Goal: Task Accomplishment & Management: Complete application form

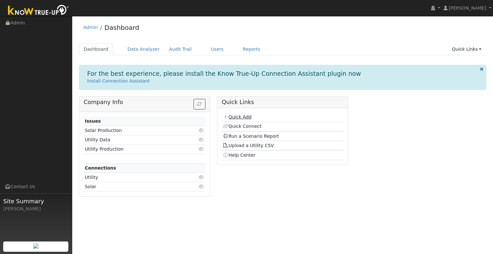
click at [237, 115] on link "Quick Add" at bounding box center [237, 116] width 29 height 5
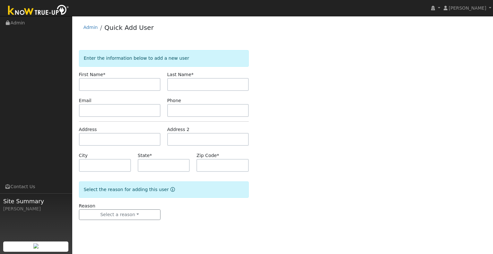
click at [133, 87] on input "text" at bounding box center [120, 84] width 82 height 13
type input "Alicia"
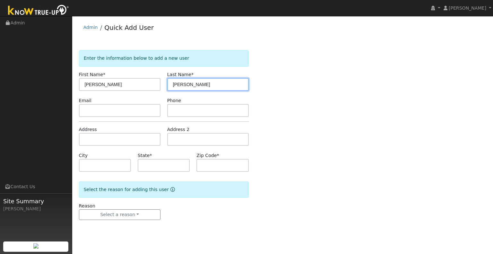
type input "Hawkins"
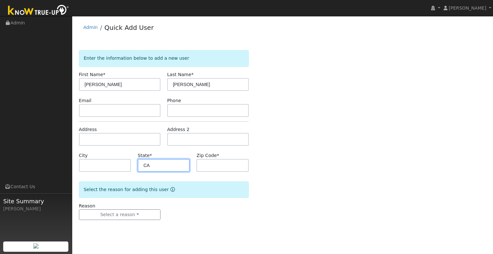
type input "CA"
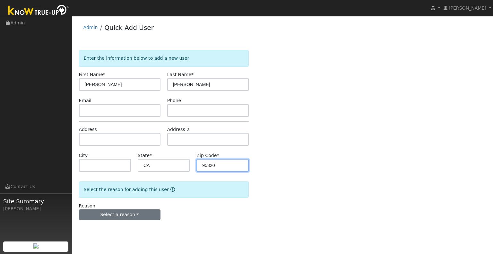
type input "95320"
drag, startPoint x: 114, startPoint y: 215, endPoint x: 127, endPoint y: 218, distance: 12.9
click at [114, 215] on button "Select a reason" at bounding box center [120, 214] width 82 height 11
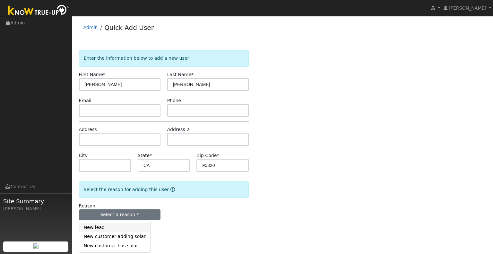
click at [124, 225] on link "New lead" at bounding box center [114, 227] width 71 height 9
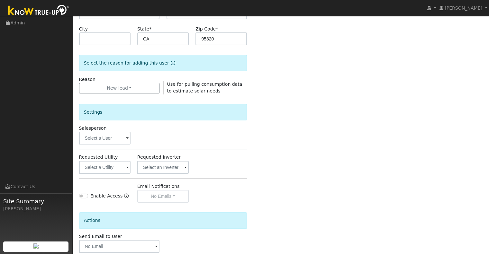
scroll to position [128, 0]
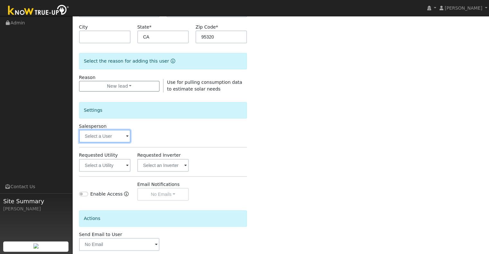
click at [104, 138] on input "text" at bounding box center [104, 136] width 51 height 13
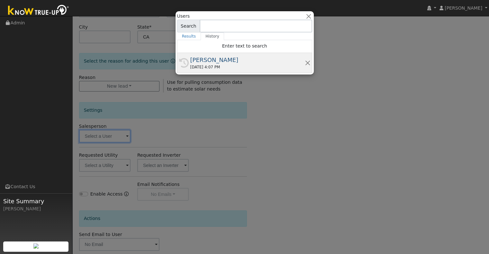
click at [207, 64] on div "09/25/2025 4:07 PM" at bounding box center [247, 67] width 114 height 6
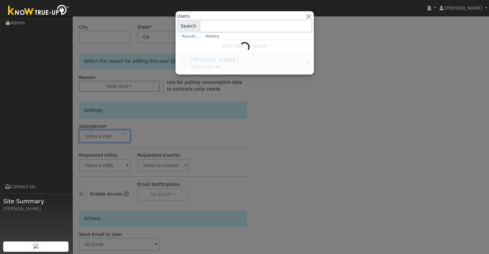
type input "[PERSON_NAME]"
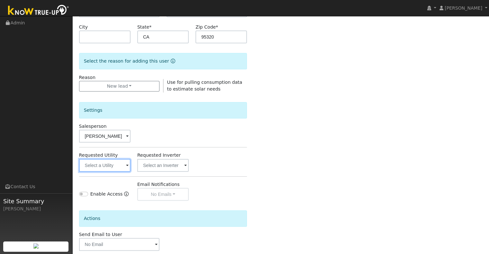
click at [123, 162] on input "text" at bounding box center [104, 165] width 51 height 13
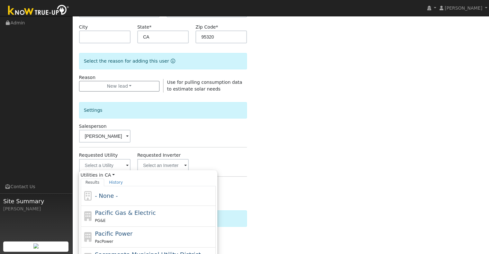
click at [134, 212] on span "Pacific Gas & Electric" at bounding box center [125, 212] width 61 height 7
type input "Pacific Gas & Electric"
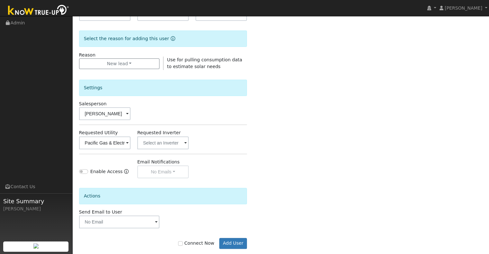
scroll to position [161, 0]
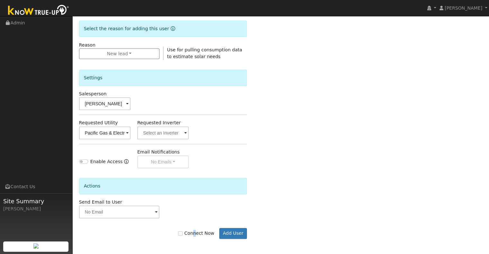
click at [200, 231] on label "Connect Now" at bounding box center [196, 233] width 36 height 7
click at [182, 231] on input "Connect Now" at bounding box center [180, 233] width 4 height 4
checkbox input "true"
click at [229, 232] on button "Add User" at bounding box center [233, 233] width 28 height 11
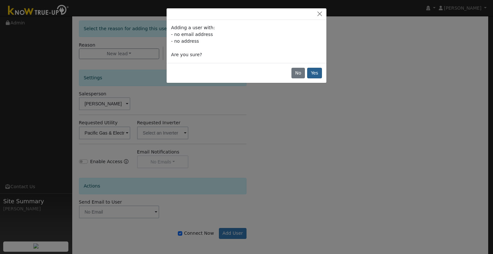
click at [323, 72] on div "No Yes" at bounding box center [247, 73] width 160 height 20
click at [320, 74] on button "Yes" at bounding box center [314, 73] width 15 height 11
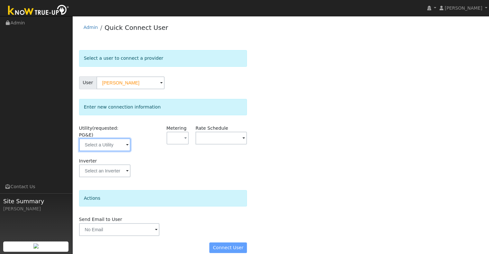
click at [100, 138] on input "text" at bounding box center [104, 144] width 51 height 13
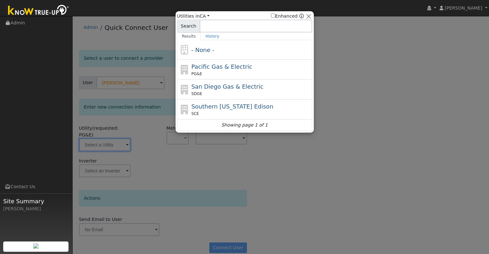
click at [224, 68] on span "Pacific Gas & Electric" at bounding box center [221, 66] width 61 height 7
type input "PG&E"
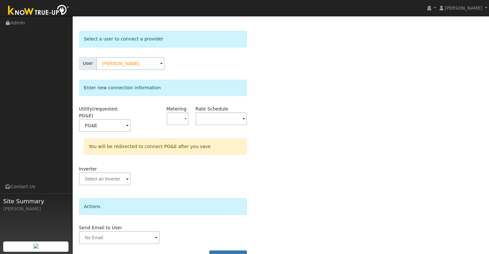
scroll to position [29, 0]
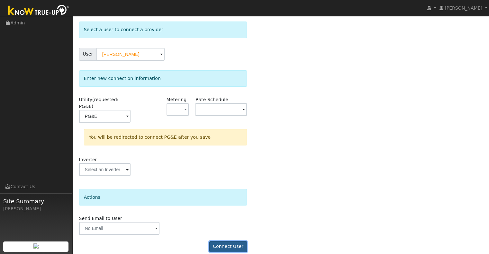
click at [229, 241] on button "Connect User" at bounding box center [228, 246] width 38 height 11
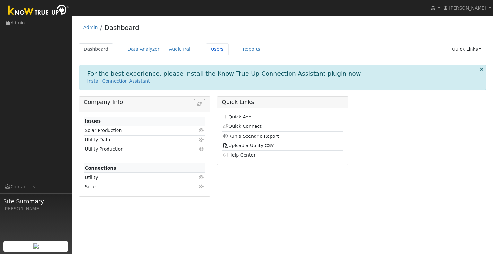
click at [209, 53] on link "Users" at bounding box center [217, 49] width 22 height 12
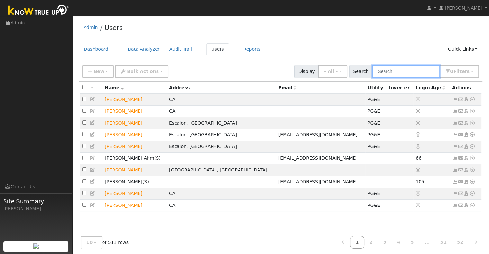
click at [419, 69] on input "text" at bounding box center [406, 71] width 68 height 13
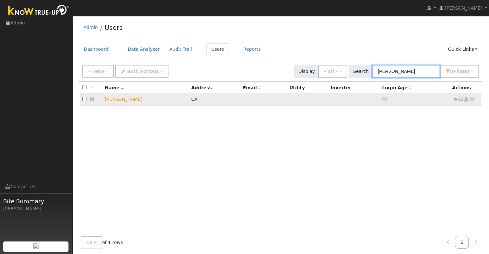
type input "[PERSON_NAME]"
click at [470, 98] on icon at bounding box center [472, 99] width 6 height 4
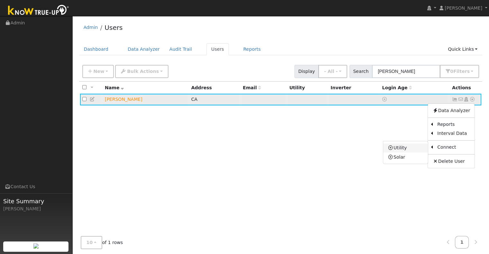
click at [406, 150] on link "Utility" at bounding box center [405, 148] width 45 height 9
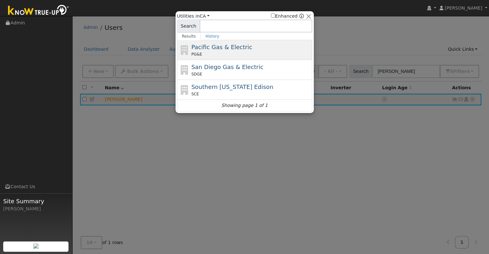
click at [229, 54] on div "PG&E" at bounding box center [250, 54] width 119 height 6
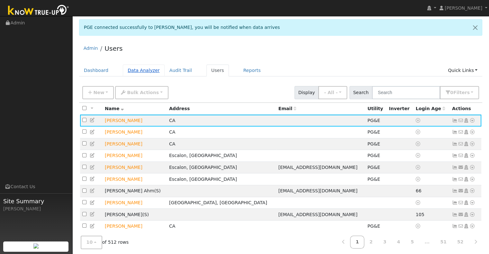
click at [136, 70] on link "Data Analyzer" at bounding box center [144, 71] width 42 height 12
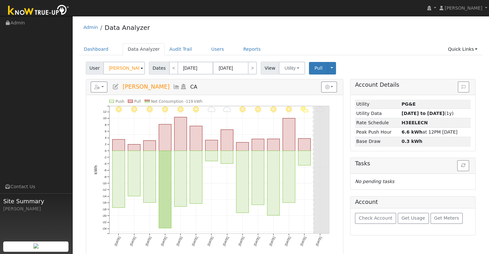
click at [135, 70] on input "David Boatright" at bounding box center [124, 68] width 42 height 13
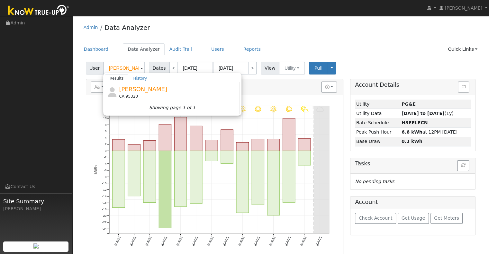
click at [135, 87] on span "[PERSON_NAME]" at bounding box center [143, 89] width 48 height 7
type input "[PERSON_NAME]"
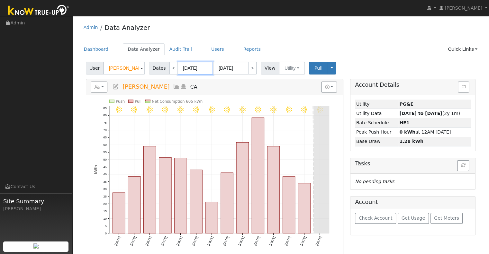
click at [189, 67] on input "09/12/2025" at bounding box center [195, 68] width 35 height 13
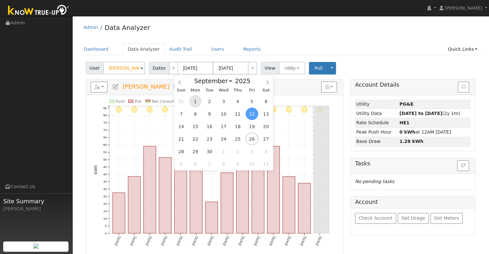
click at [196, 100] on span "1" at bounding box center [195, 101] width 13 height 13
type input "09/01/2025"
type input "09/30/2025"
